Goal: Information Seeking & Learning: Find contact information

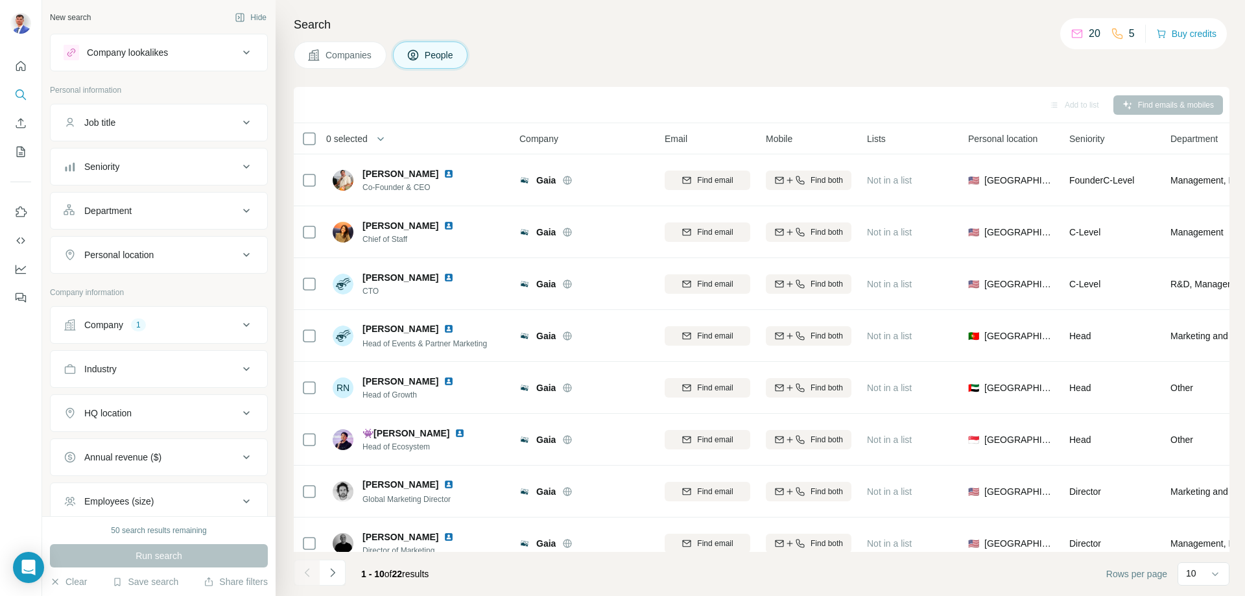
click at [239, 329] on icon at bounding box center [247, 325] width 16 height 16
click at [95, 387] on icon "button" at bounding box center [91, 386] width 10 height 10
click at [126, 358] on input "text" at bounding box center [159, 356] width 191 height 23
paste input "********"
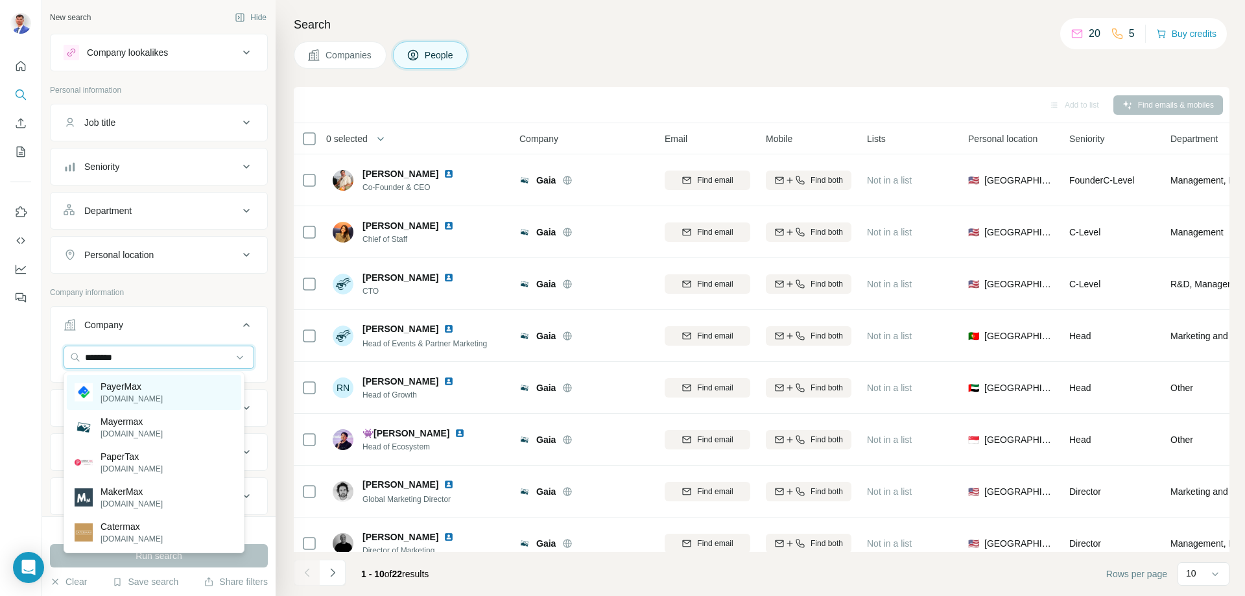
type input "********"
click at [165, 401] on div "PayerMax [DOMAIN_NAME]" at bounding box center [154, 392] width 174 height 35
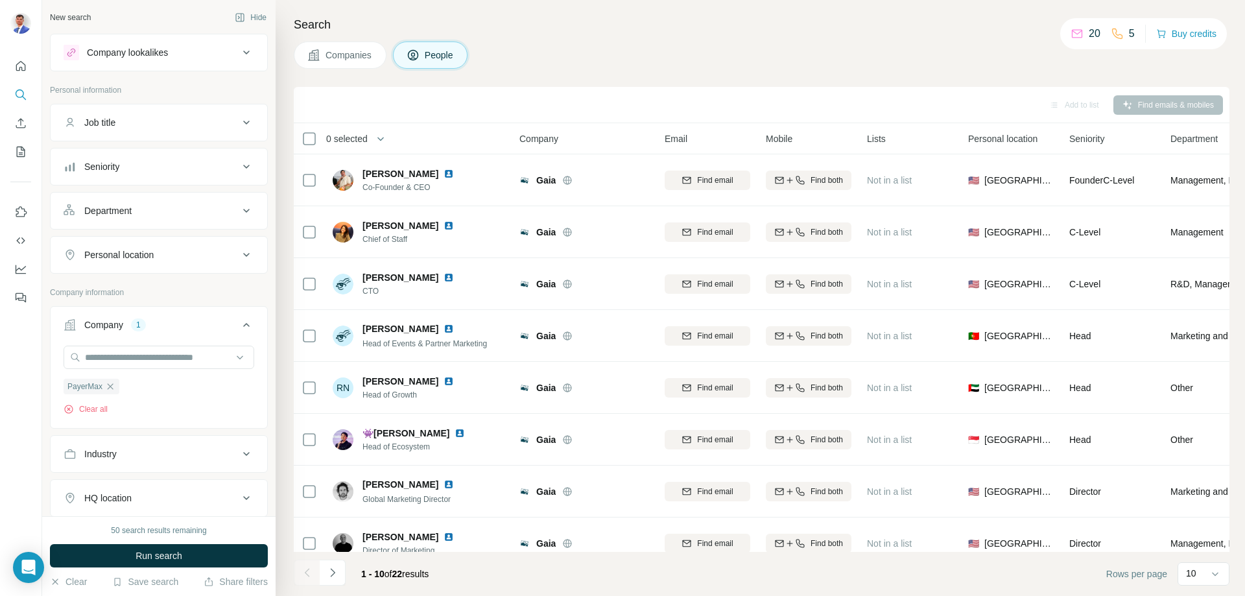
click at [239, 124] on icon at bounding box center [247, 123] width 16 height 16
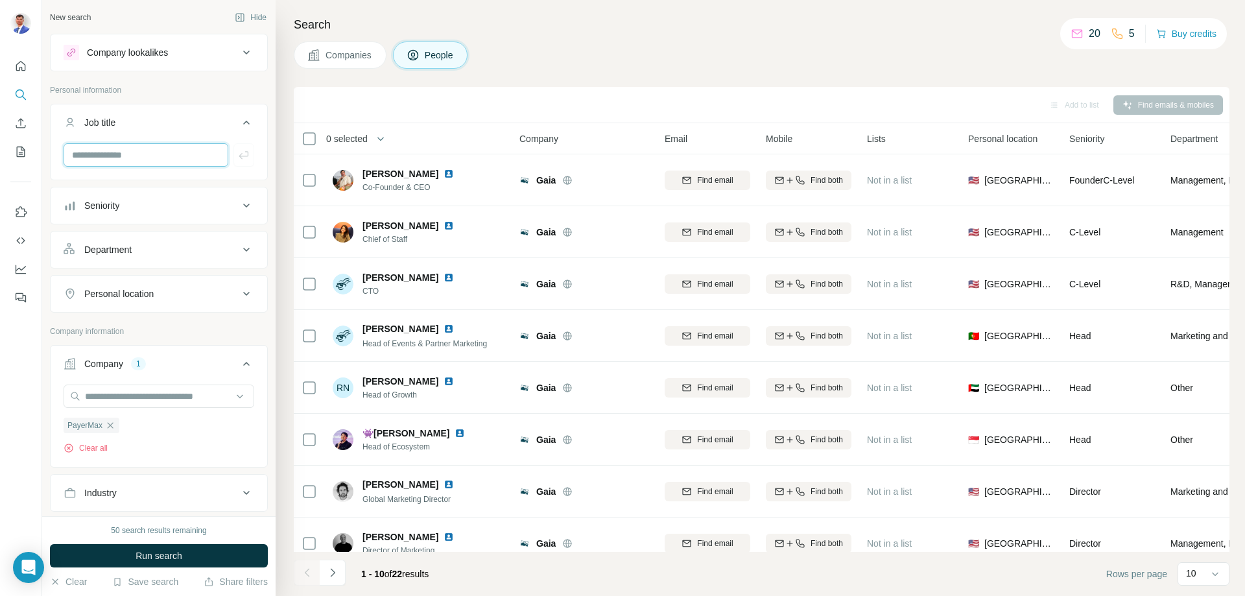
click at [170, 151] on input "text" at bounding box center [146, 154] width 165 height 23
type input "**********"
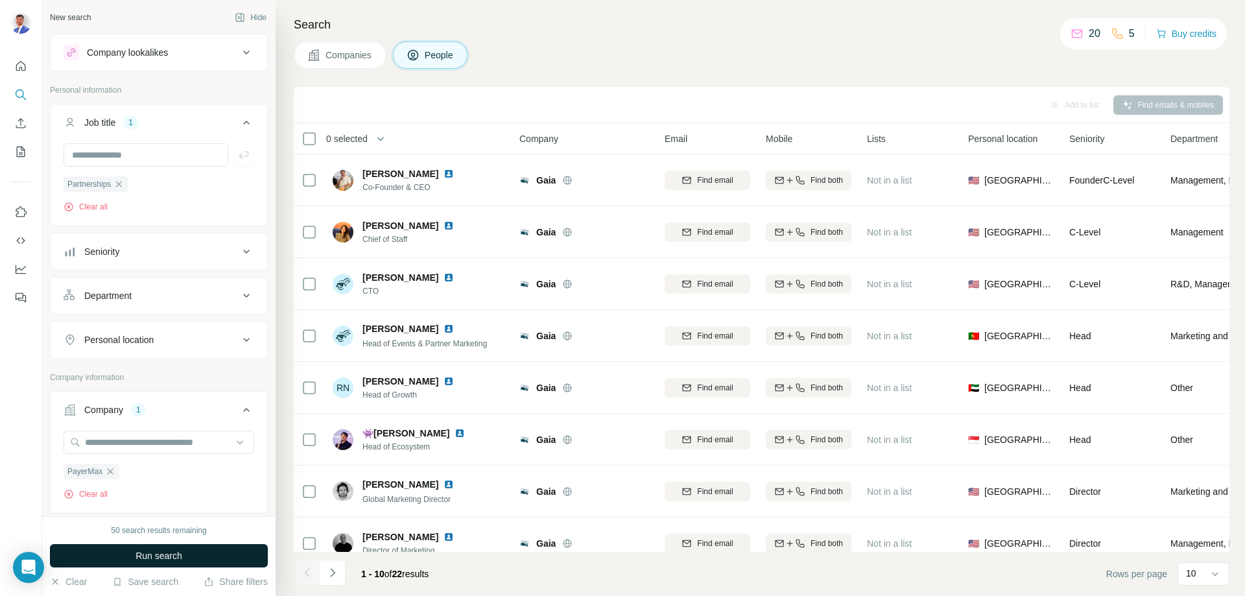
click at [186, 555] on button "Run search" at bounding box center [159, 555] width 218 height 23
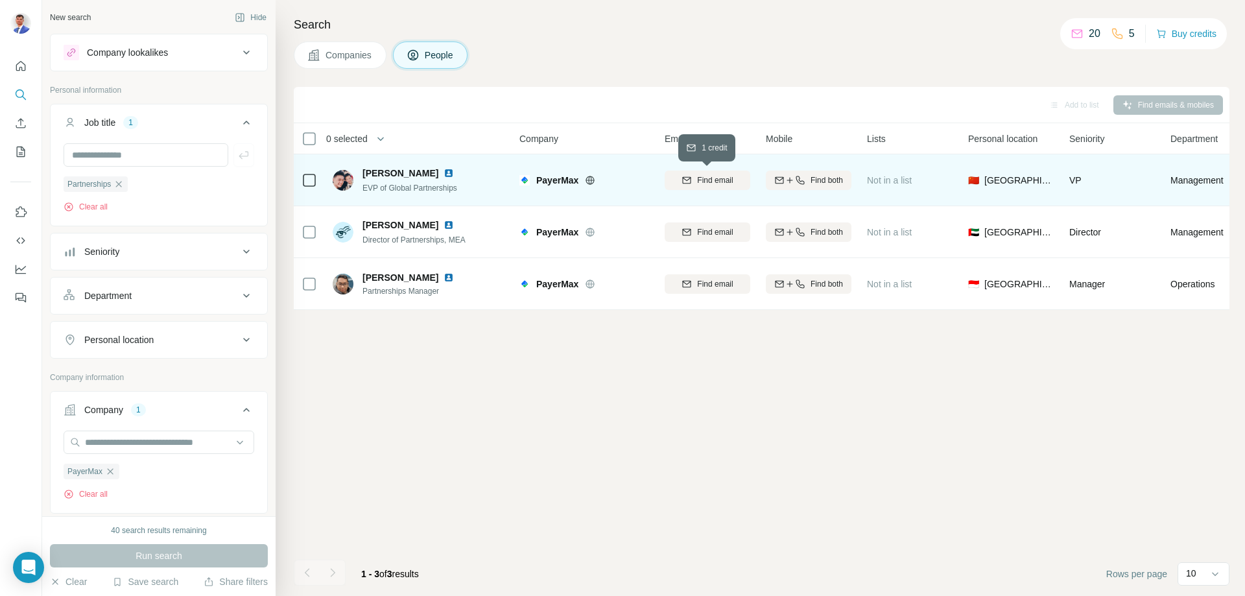
click at [721, 181] on span "Find email" at bounding box center [715, 180] width 36 height 12
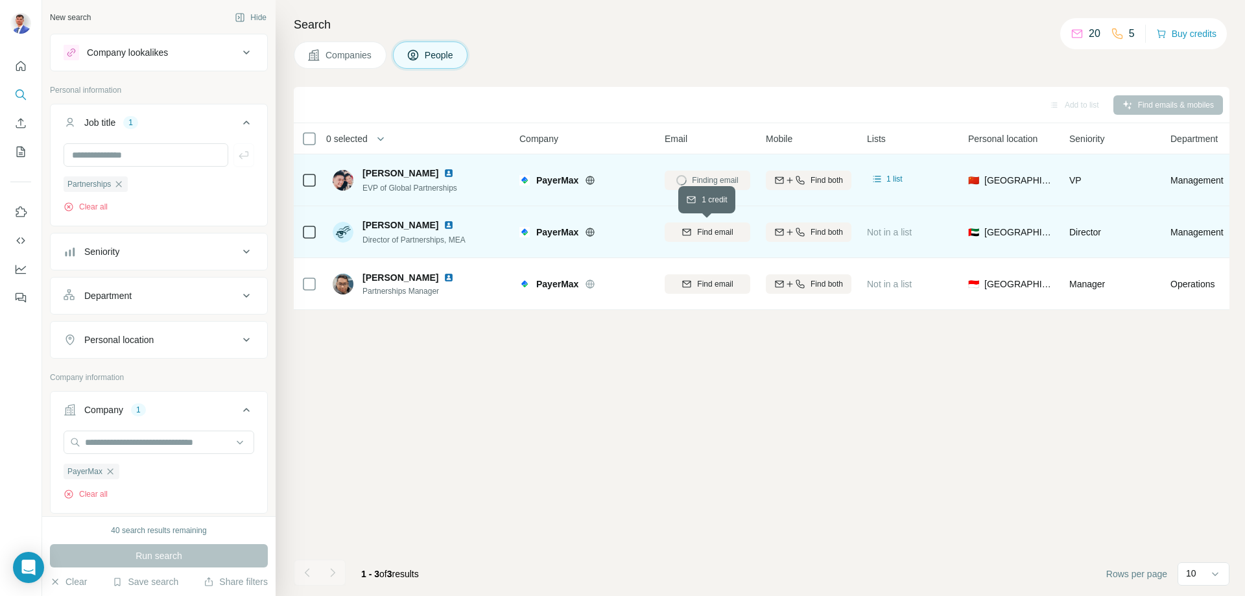
click at [719, 233] on span "Find email" at bounding box center [715, 232] width 36 height 12
click at [156, 158] on input "text" at bounding box center [146, 154] width 165 height 23
type input "**********"
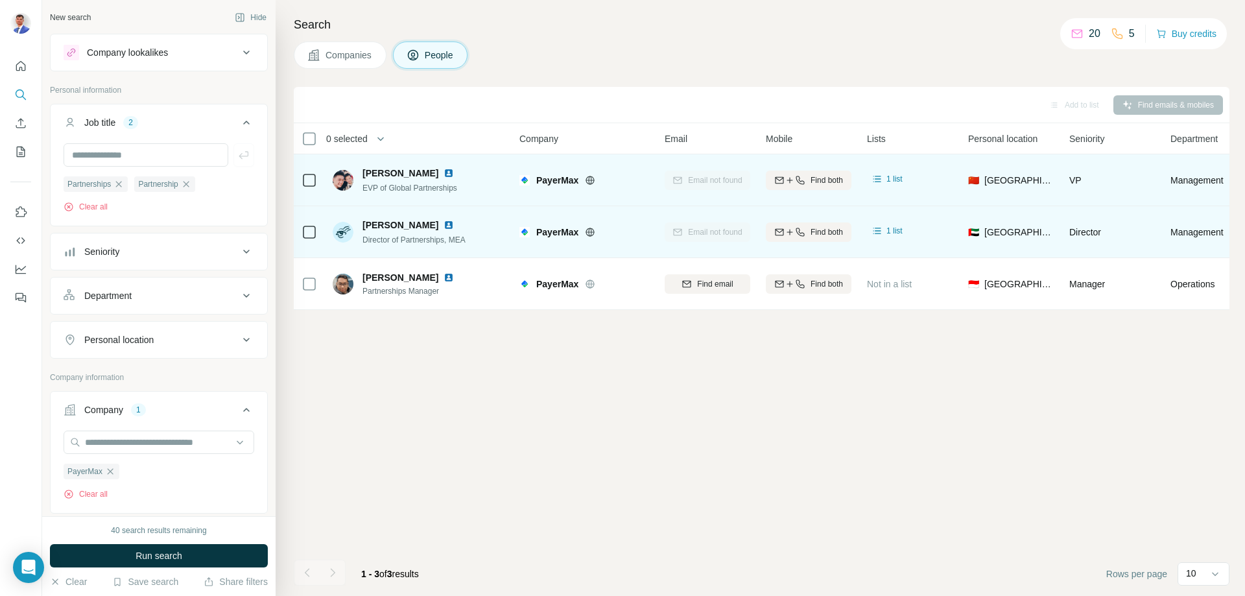
drag, startPoint x: 200, startPoint y: 565, endPoint x: 198, endPoint y: 557, distance: 7.6
click at [200, 564] on button "Run search" at bounding box center [159, 555] width 218 height 23
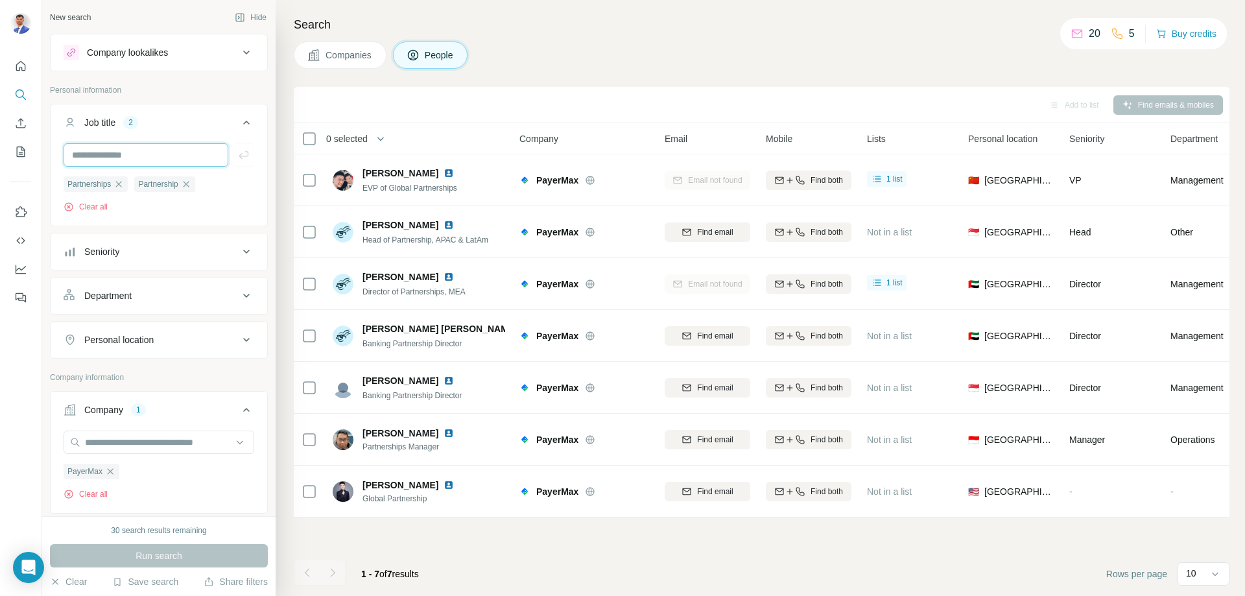
click at [155, 152] on input "text" at bounding box center [146, 154] width 165 height 23
type input "*********"
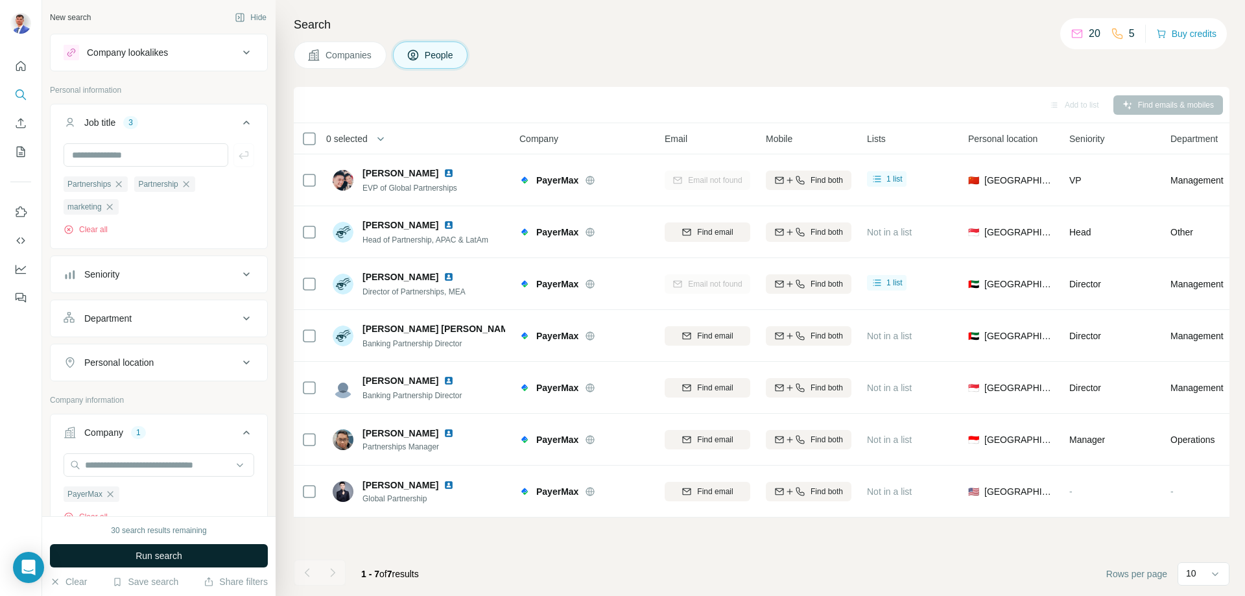
click at [214, 554] on button "Run search" at bounding box center [159, 555] width 218 height 23
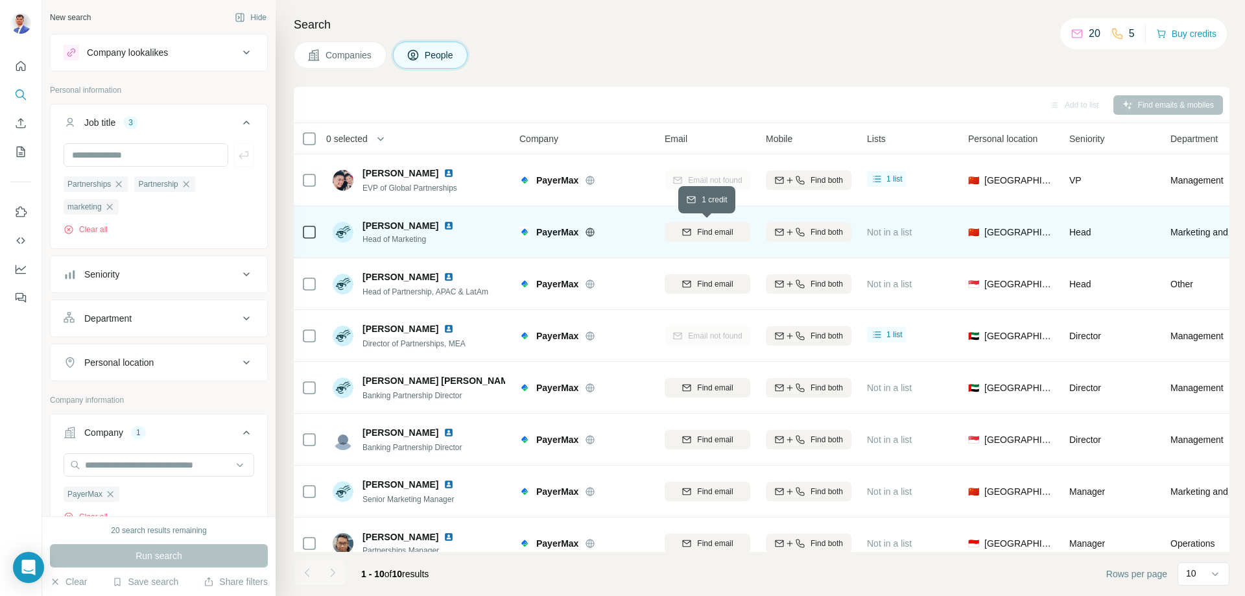
click at [713, 231] on span "Find email" at bounding box center [715, 232] width 36 height 12
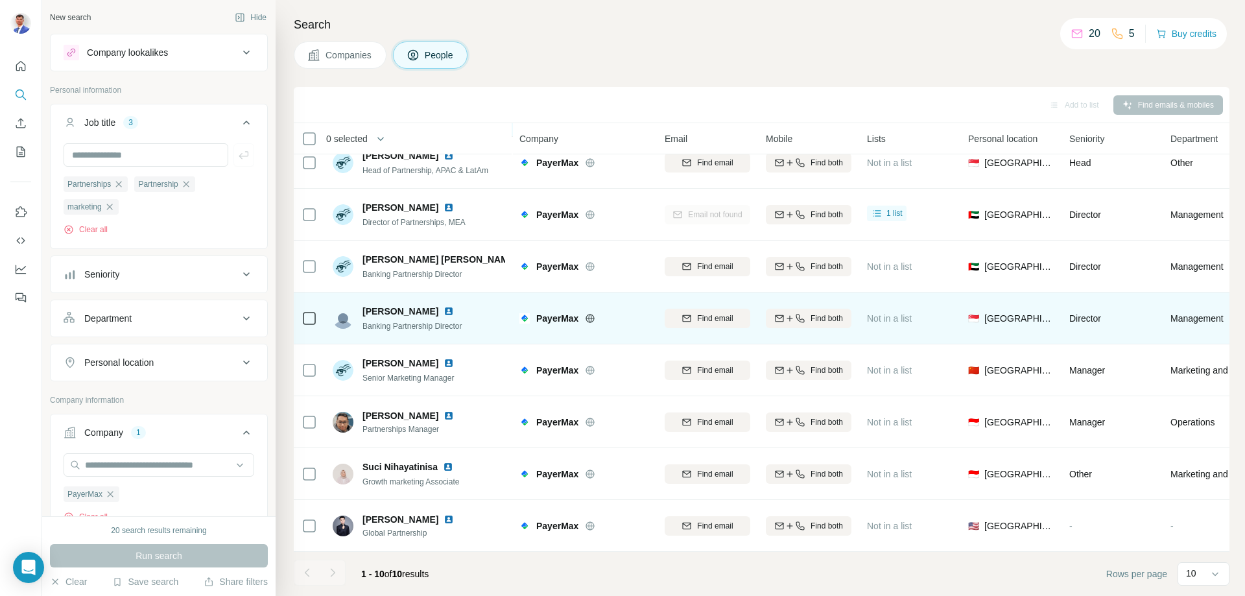
scroll to position [128, 0]
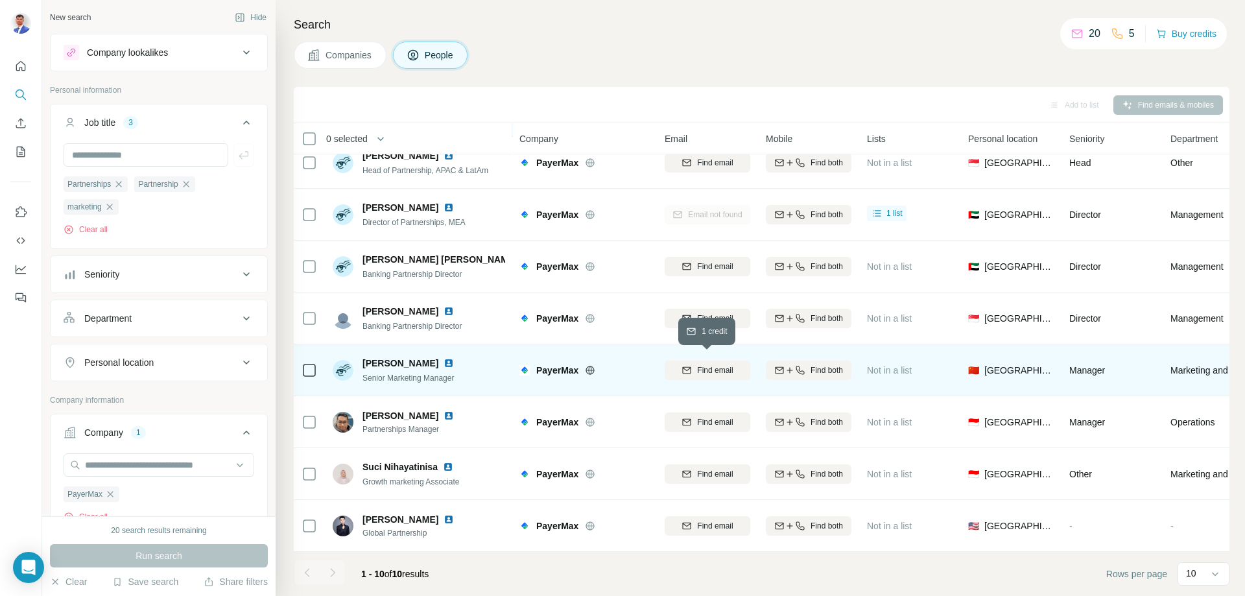
click at [720, 364] on span "Find email" at bounding box center [715, 370] width 36 height 12
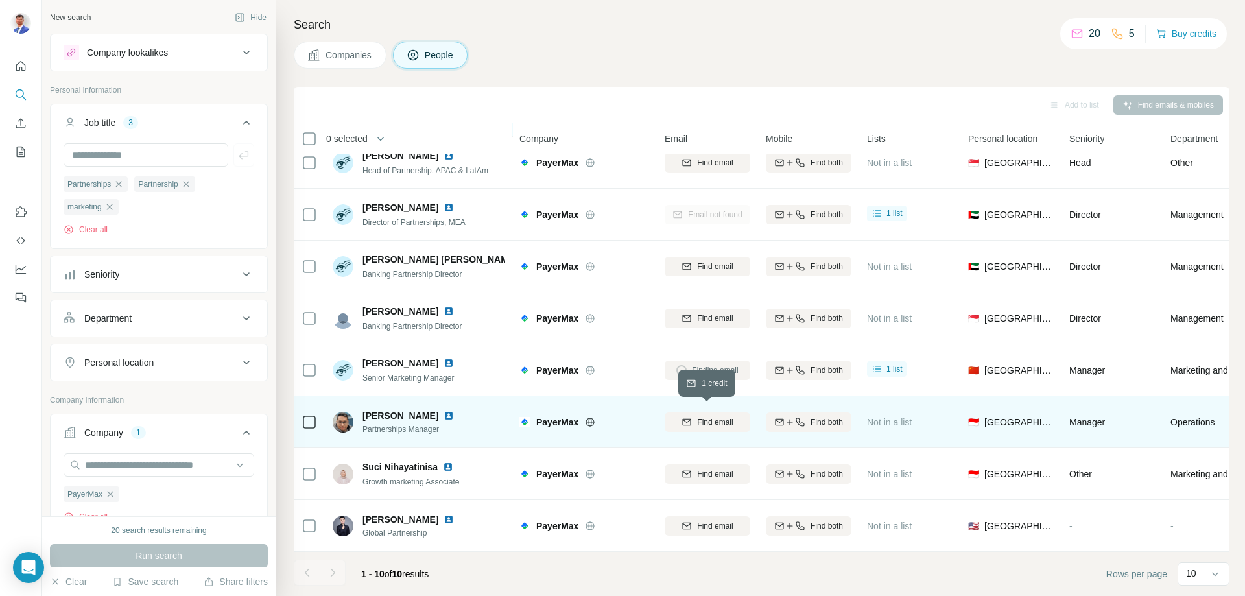
scroll to position [0, 0]
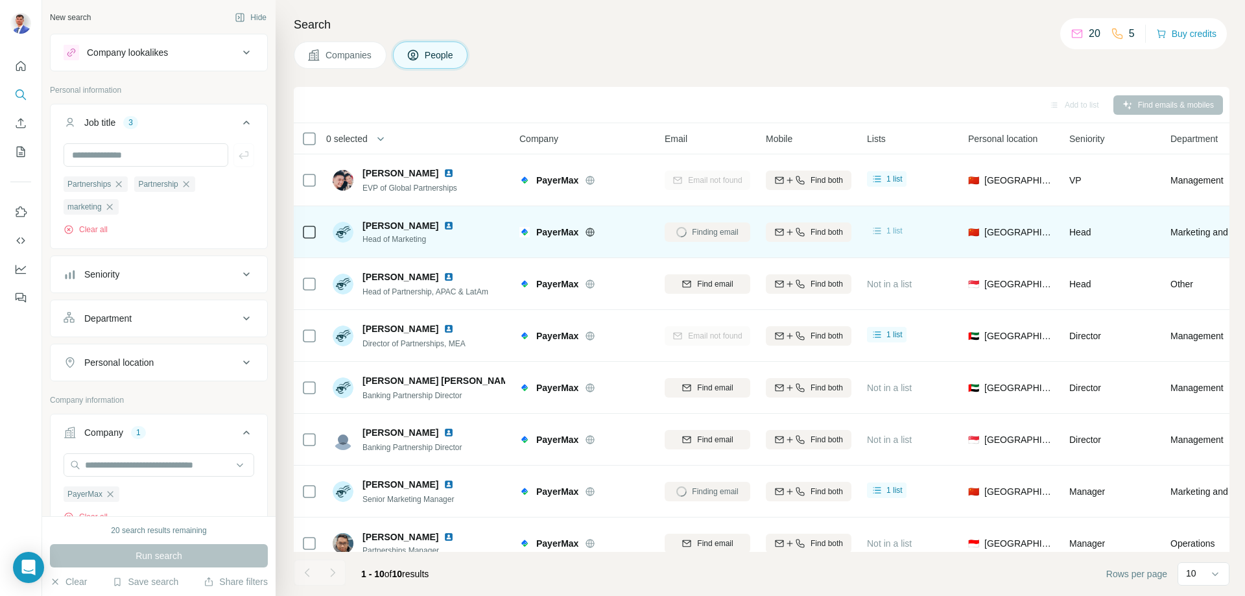
click at [896, 229] on span "1 list" at bounding box center [894, 231] width 16 height 12
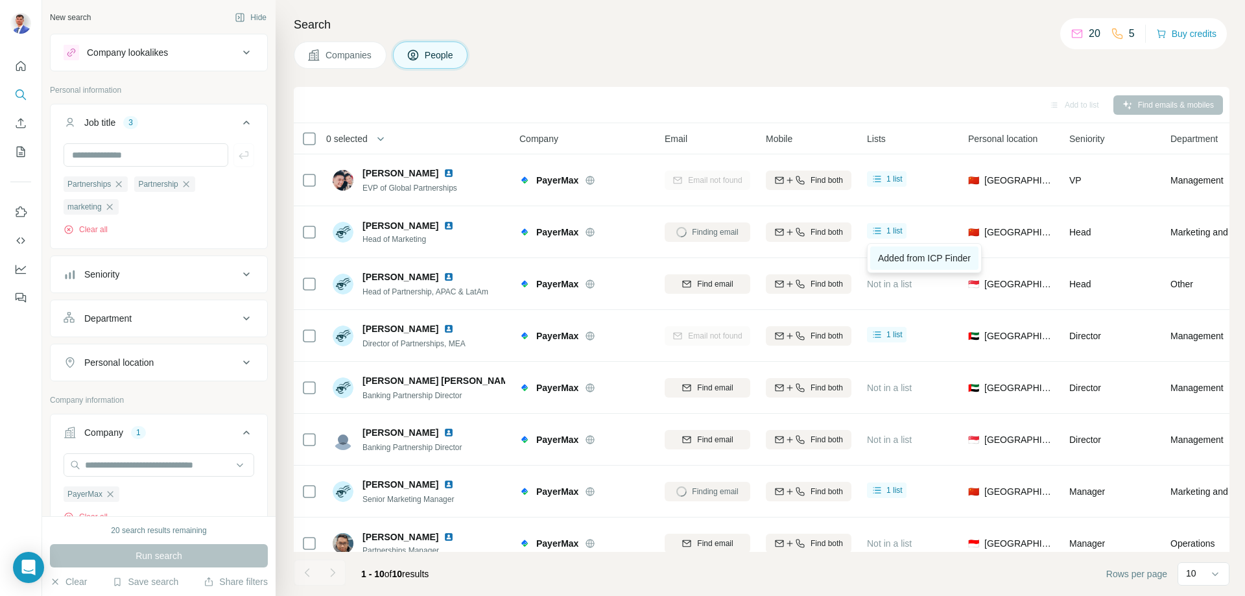
click at [933, 254] on span "Added from ICP Finder" at bounding box center [924, 258] width 93 height 10
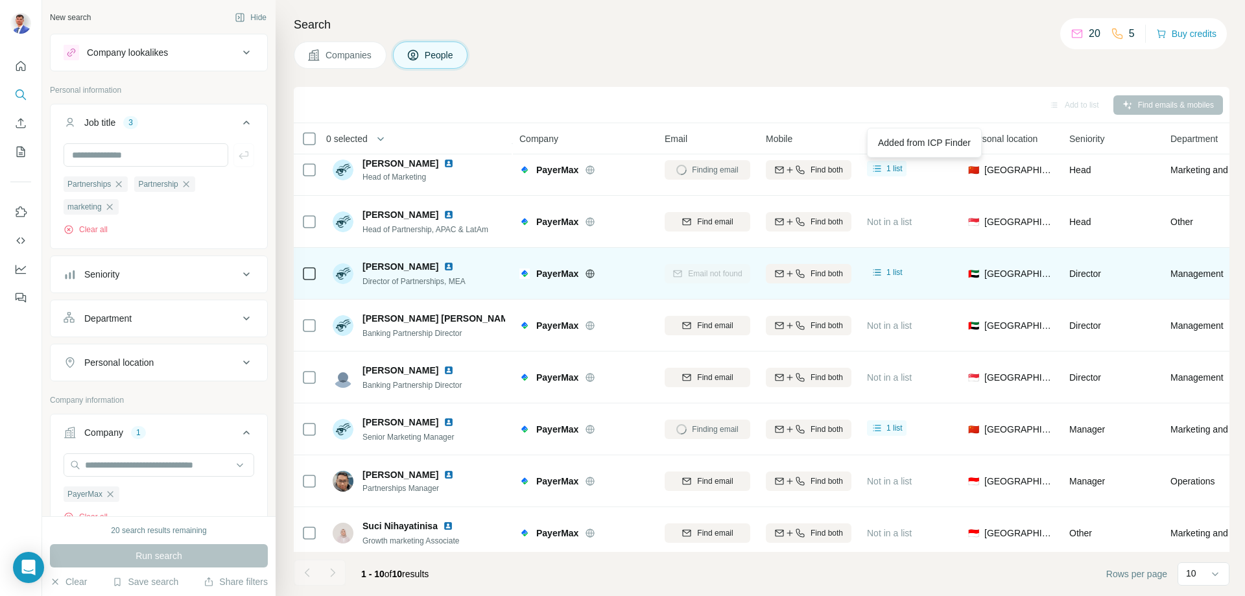
scroll to position [128, 0]
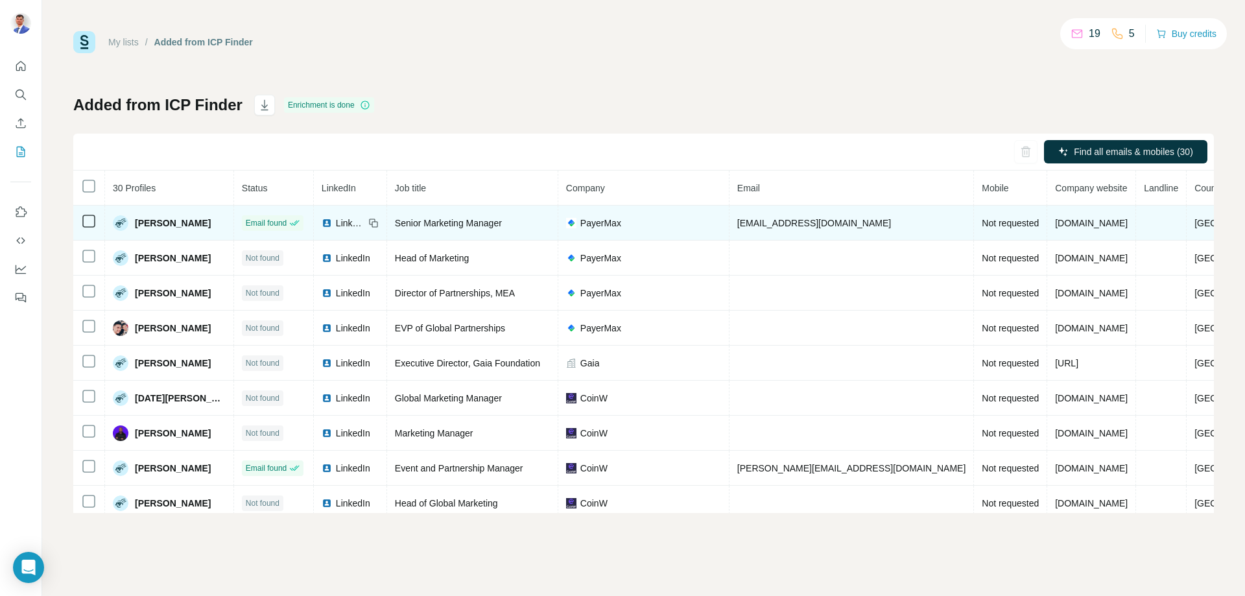
click at [810, 222] on span "yangjie@payermax.com" at bounding box center [814, 223] width 154 height 10
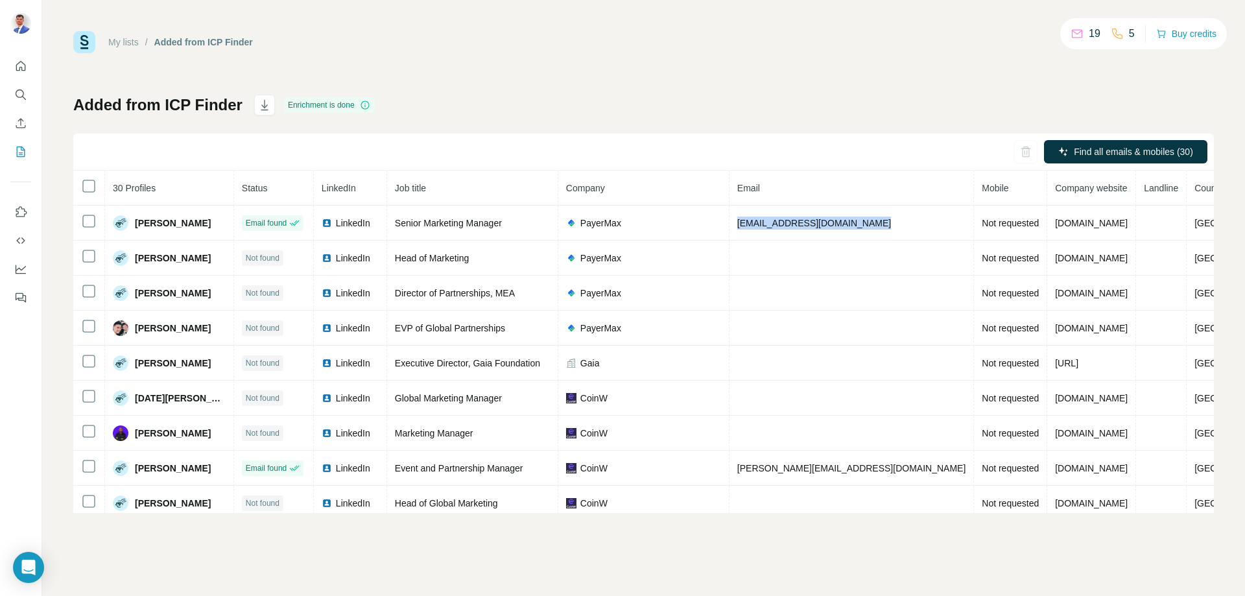
copy span "yangjie@payermax.com"
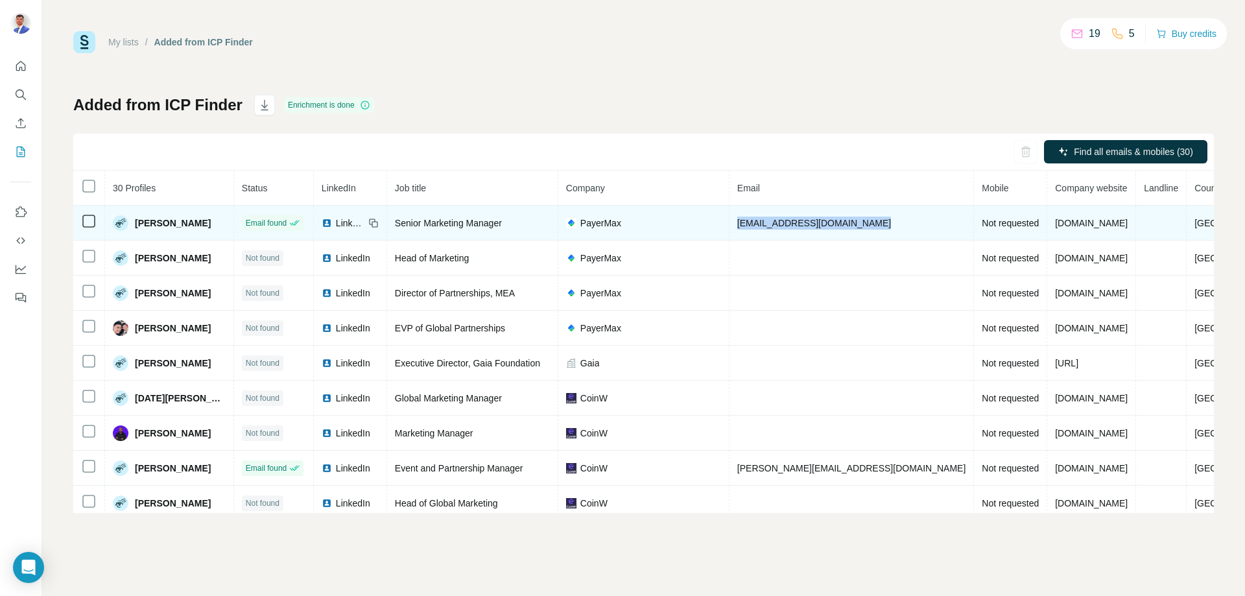
click at [802, 223] on span "yangjie@payermax.com" at bounding box center [814, 223] width 154 height 10
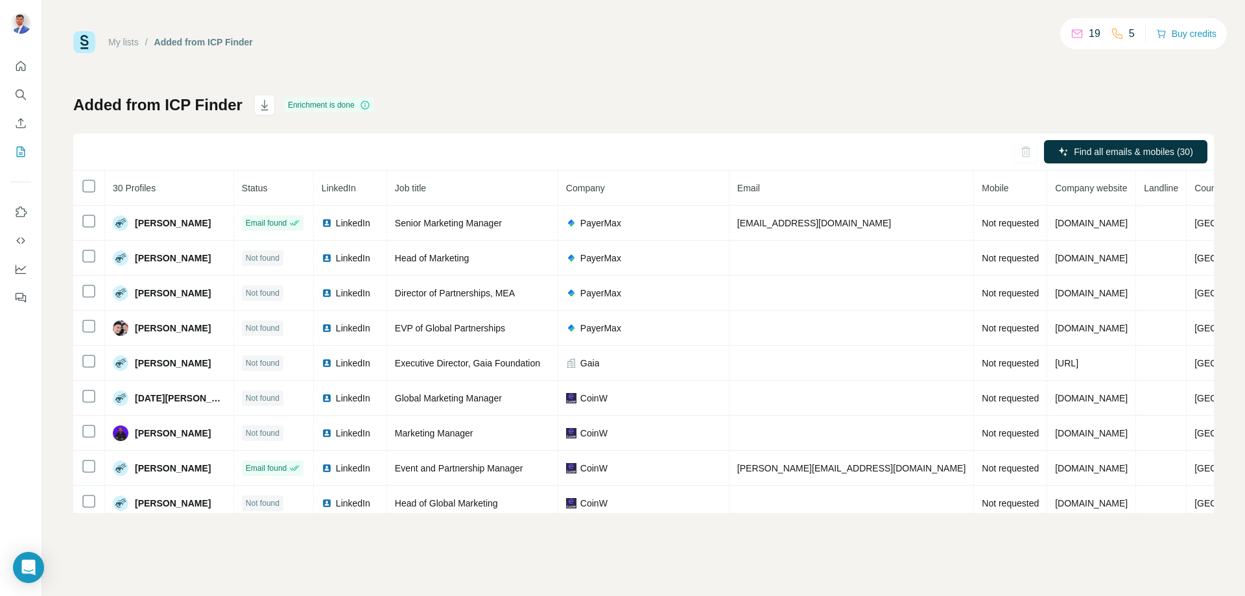
click at [516, 128] on div "Added from ICP Finder Enrichment is done Find all emails & mobiles (30) 30 Prof…" at bounding box center [643, 304] width 1140 height 418
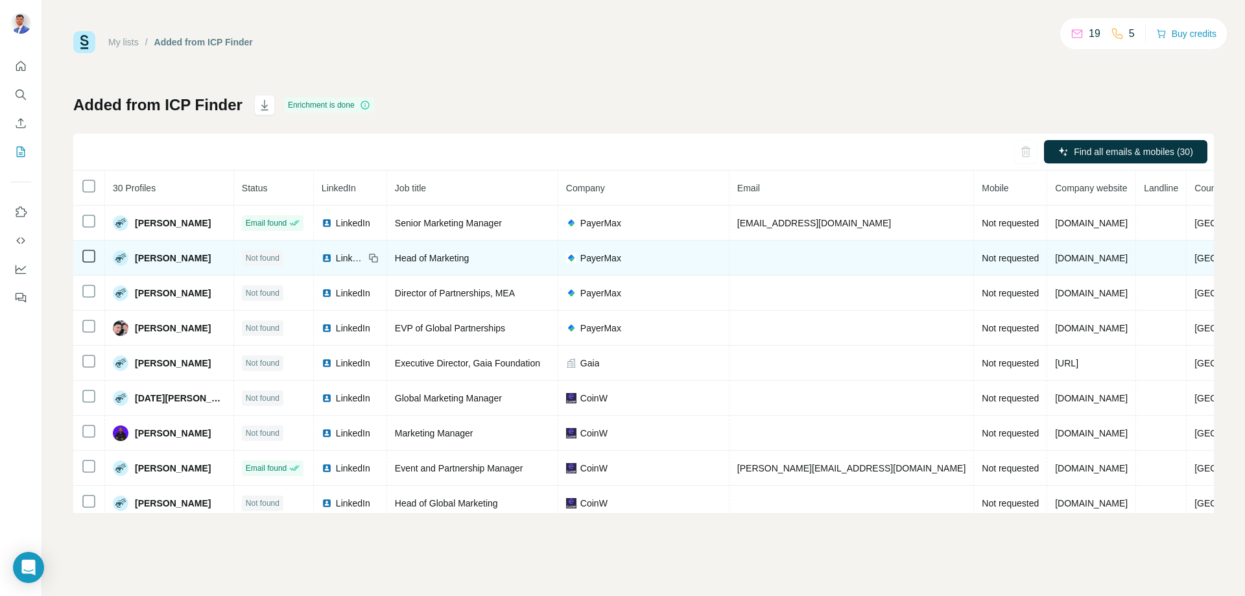
click at [152, 262] on span "[PERSON_NAME]" at bounding box center [173, 257] width 76 height 13
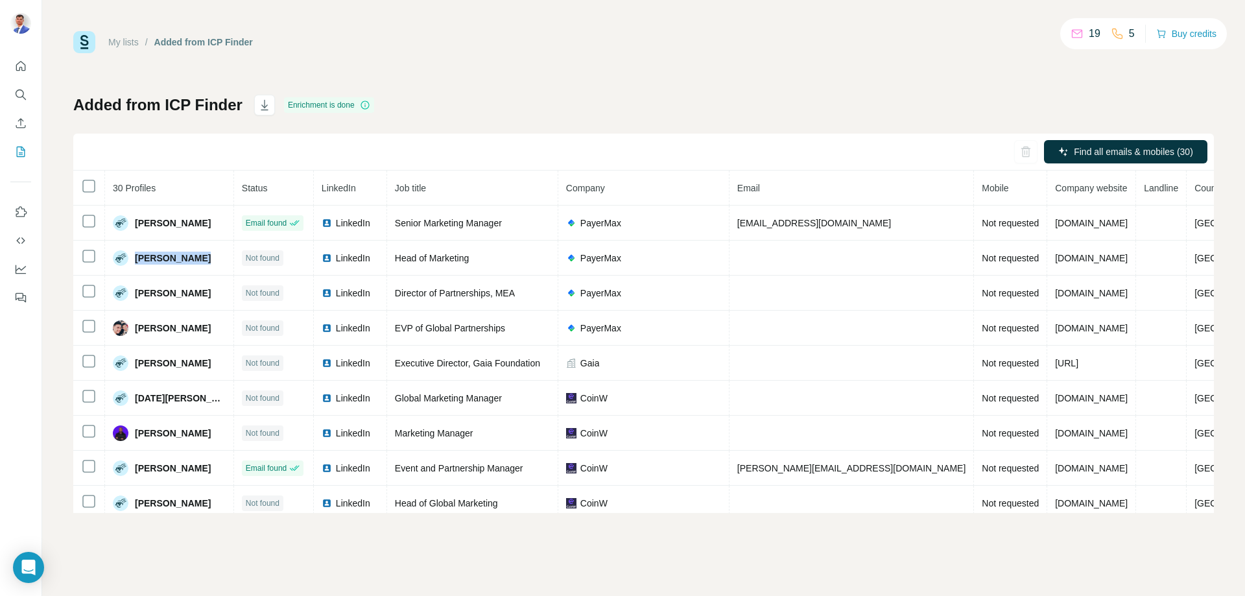
copy span "[PERSON_NAME]"
click at [596, 127] on div "Added from ICP Finder Enrichment is done Find all emails & mobiles (30) 30 Prof…" at bounding box center [643, 304] width 1140 height 418
